Goal: Task Accomplishment & Management: Use online tool/utility

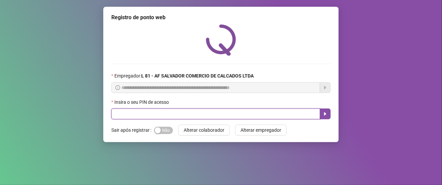
click at [161, 113] on input "text" at bounding box center [215, 113] width 209 height 11
type input "*****"
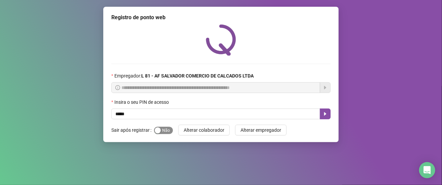
click at [166, 129] on span "Sim Não" at bounding box center [163, 130] width 19 height 7
click at [327, 115] on icon "caret-right" at bounding box center [325, 113] width 5 height 5
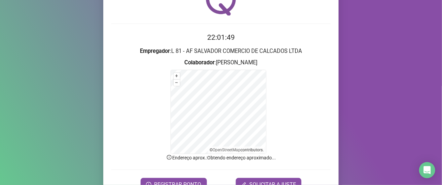
scroll to position [76, 0]
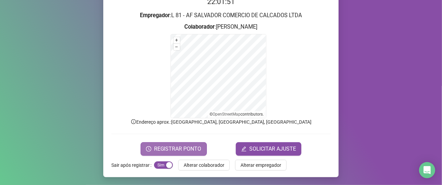
click at [184, 149] on span "REGISTRAR PONTO" at bounding box center [177, 149] width 47 height 8
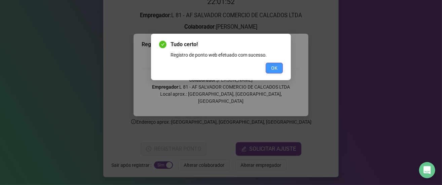
click at [275, 65] on span "OK" at bounding box center [274, 67] width 6 height 7
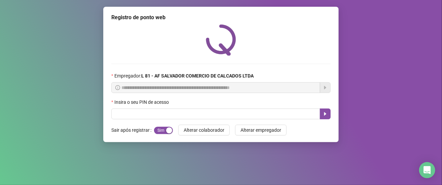
scroll to position [0, 0]
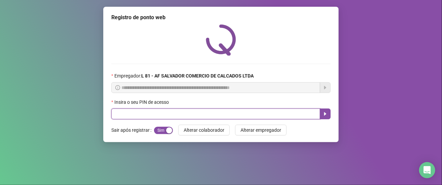
drag, startPoint x: 152, startPoint y: 111, endPoint x: 161, endPoint y: 107, distance: 10.4
click at [154, 111] on input "text" at bounding box center [215, 113] width 209 height 11
type input "*****"
click at [325, 112] on icon "caret-right" at bounding box center [325, 113] width 5 height 5
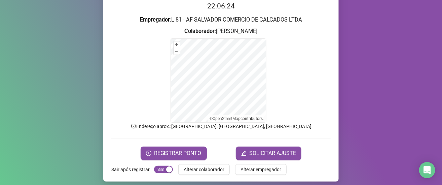
scroll to position [76, 0]
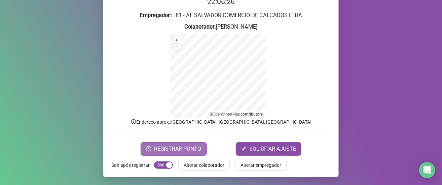
click at [182, 147] on span "REGISTRAR PONTO" at bounding box center [177, 149] width 47 height 8
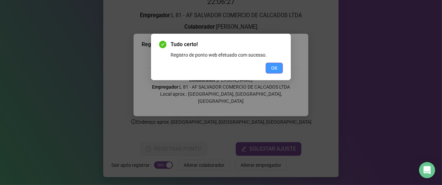
click at [272, 66] on span "OK" at bounding box center [274, 67] width 6 height 7
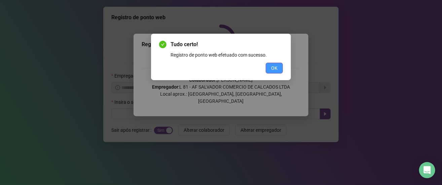
scroll to position [0, 0]
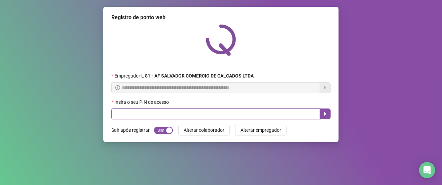
click at [153, 118] on input "text" at bounding box center [215, 113] width 209 height 11
type input "*****"
click at [326, 115] on icon "caret-right" at bounding box center [325, 113] width 5 height 5
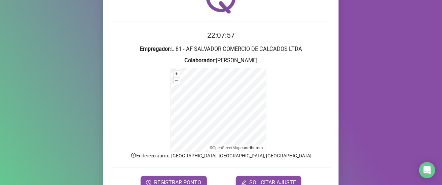
scroll to position [76, 0]
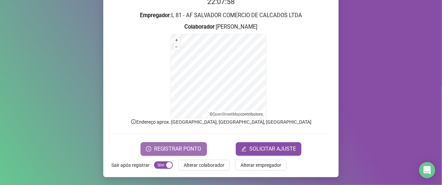
click at [168, 149] on span "REGISTRAR PONTO" at bounding box center [177, 149] width 47 height 8
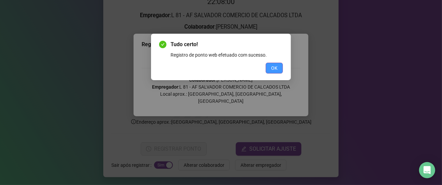
click at [273, 67] on span "OK" at bounding box center [274, 67] width 6 height 7
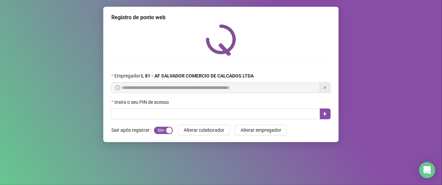
scroll to position [0, 0]
